Goal: Find specific page/section

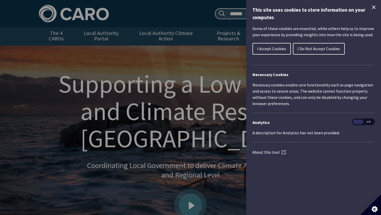
click at [274, 47] on span "I Accept Cookies" at bounding box center [271, 48] width 29 height 5
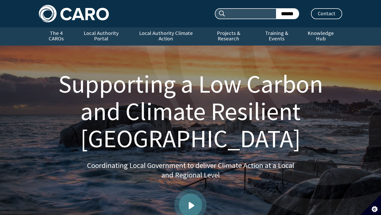
click at [241, 16] on input "Search site:" at bounding box center [251, 14] width 51 height 10
type input "*******"
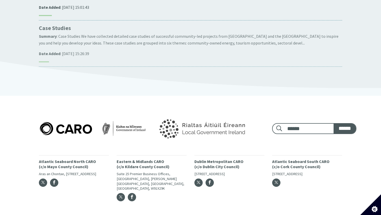
scroll to position [148, 0]
